Goal: Task Accomplishment & Management: Use online tool/utility

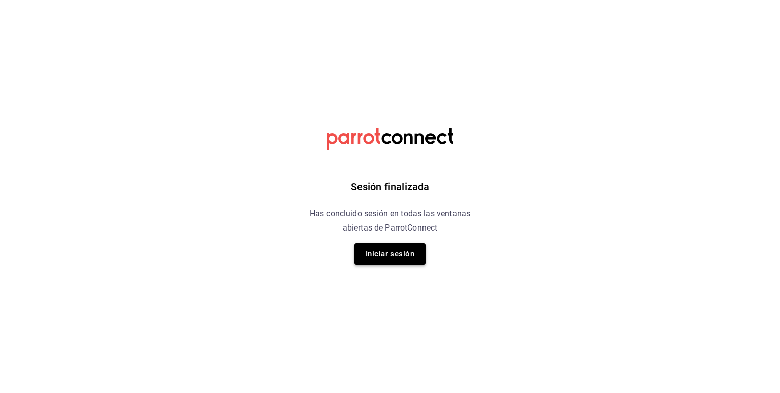
click at [397, 248] on button "Iniciar sesión" at bounding box center [389, 253] width 71 height 21
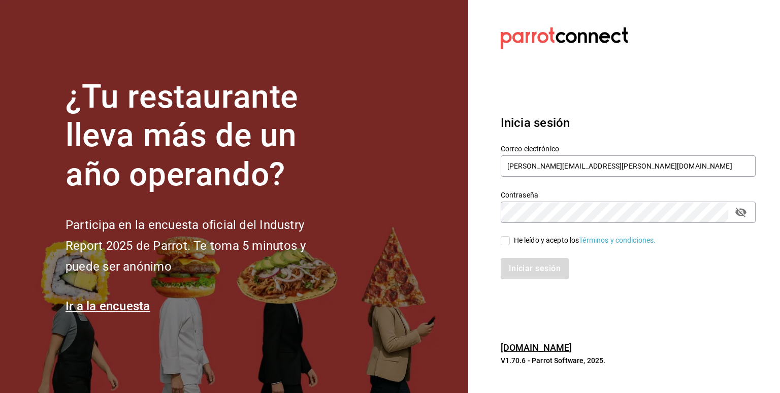
click at [507, 241] on input "He leído y acepto los Términos y condiciones." at bounding box center [504, 240] width 9 height 9
checkbox input "true"
click at [519, 265] on button "Iniciar sesión" at bounding box center [534, 268] width 69 height 21
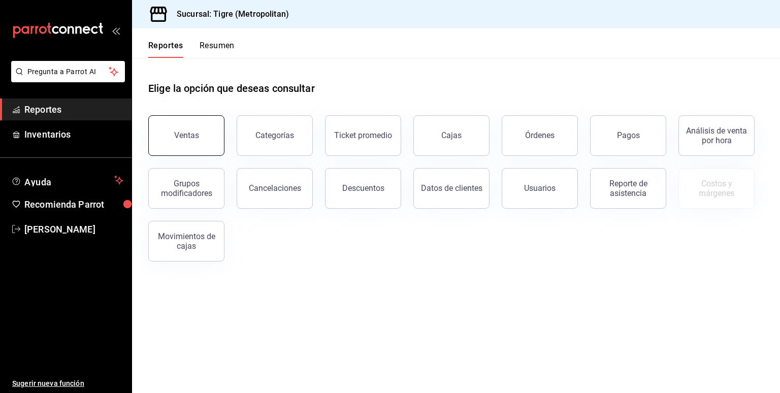
click at [204, 145] on button "Ventas" at bounding box center [186, 135] width 76 height 41
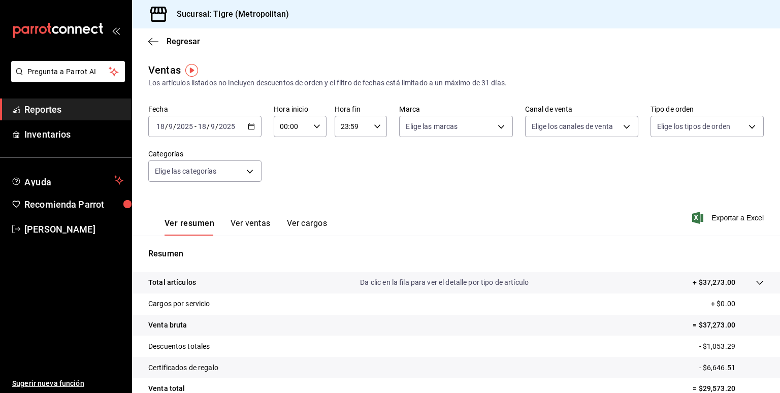
click at [248, 127] on icon "button" at bounding box center [251, 126] width 7 height 7
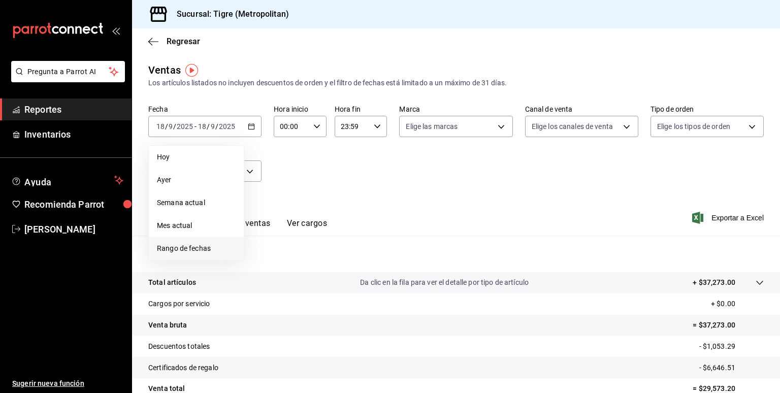
click at [197, 252] on span "Rango de fechas" at bounding box center [196, 248] width 79 height 11
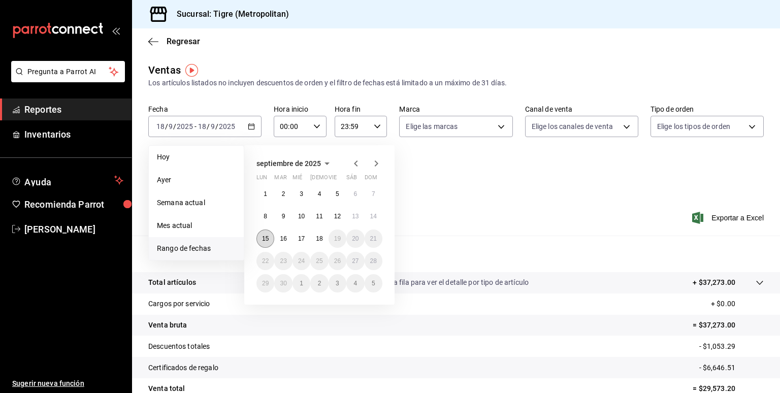
click at [266, 236] on abbr "15" at bounding box center [265, 238] width 7 height 7
click at [323, 240] on button "18" at bounding box center [319, 238] width 18 height 18
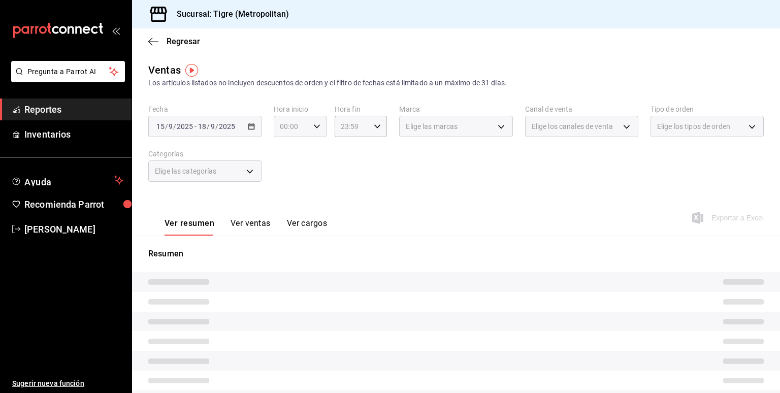
click at [314, 126] on icon "button" at bounding box center [316, 126] width 7 height 7
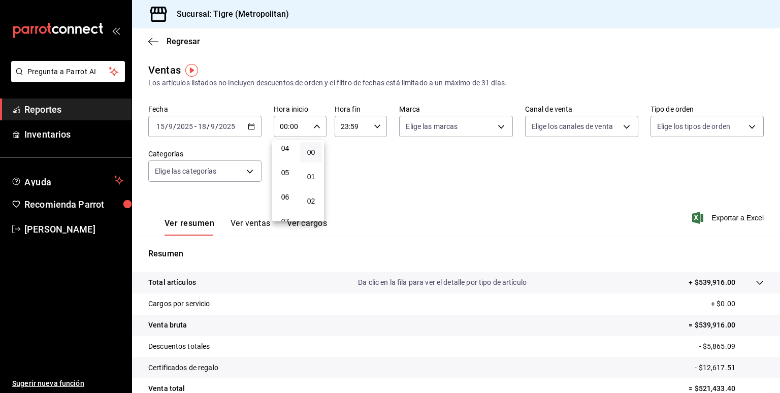
scroll to position [102, 0]
click at [280, 178] on button "05" at bounding box center [285, 172] width 22 height 20
type input "05:00"
click at [370, 141] on div at bounding box center [390, 196] width 780 height 393
click at [374, 130] on div "23:59 Hora fin" at bounding box center [360, 126] width 53 height 21
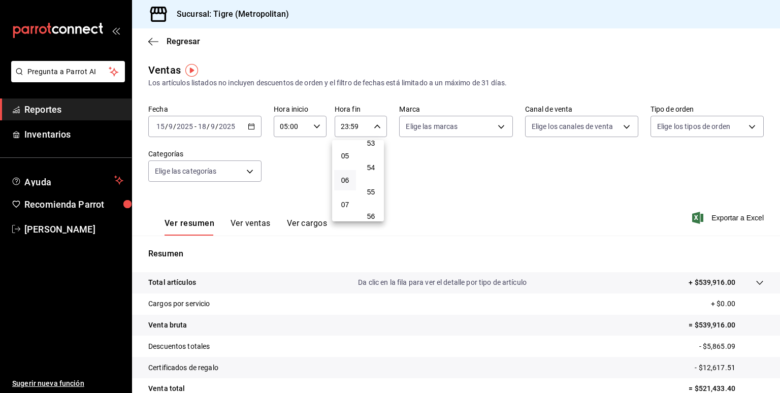
scroll to position [119, 0]
click at [346, 159] on span "05" at bounding box center [345, 155] width 10 height 8
click at [370, 125] on div at bounding box center [390, 196] width 780 height 393
click at [370, 125] on div "05:59 Hora fin" at bounding box center [360, 126] width 53 height 21
click at [370, 151] on span "00" at bounding box center [371, 152] width 10 height 8
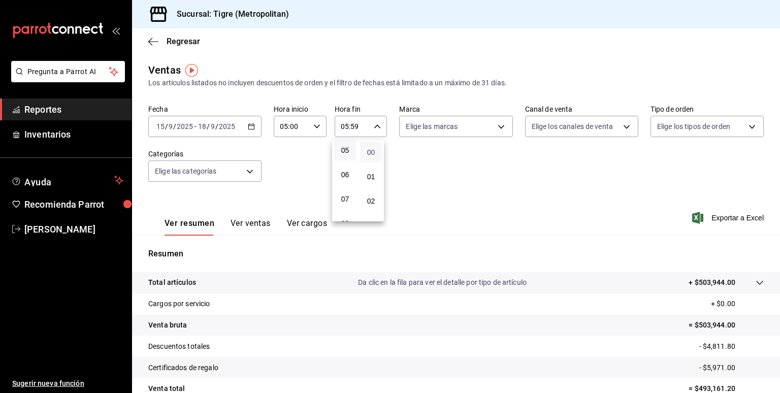
type input "05:00"
click at [290, 168] on div at bounding box center [390, 196] width 780 height 393
click at [363, 158] on div "Fecha 2025-09-15 15 / 9 / 2025 - 2025-09-18 18 / 9 / 2025 Hora inicio 05:00 Hor…" at bounding box center [455, 149] width 615 height 89
click at [719, 215] on span "Exportar a Excel" at bounding box center [729, 218] width 70 height 12
